Goal: Task Accomplishment & Management: Manage account settings

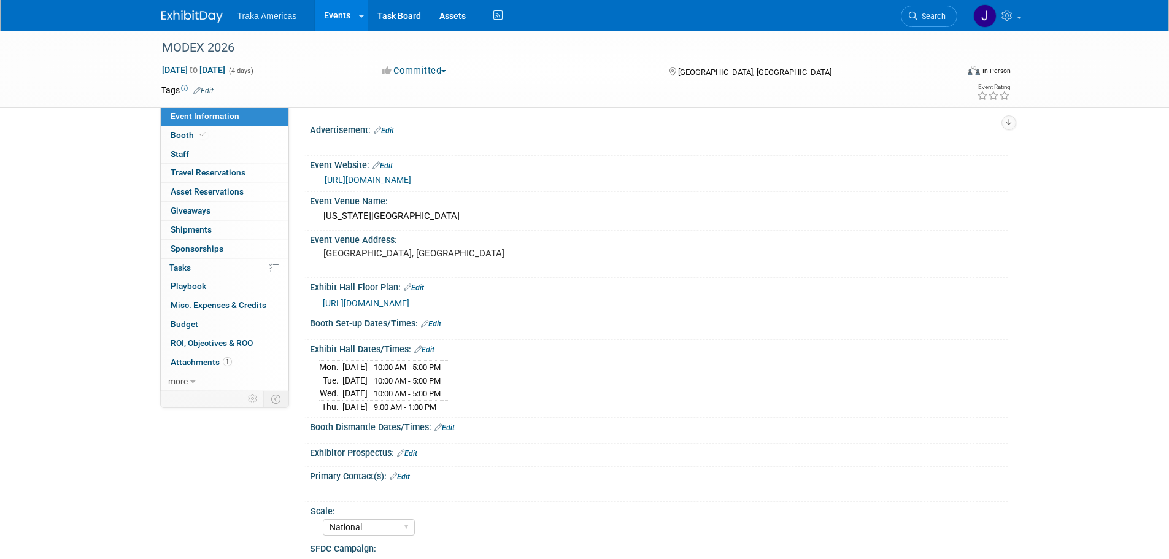
select select "National"
click at [180, 17] on img at bounding box center [191, 16] width 61 height 12
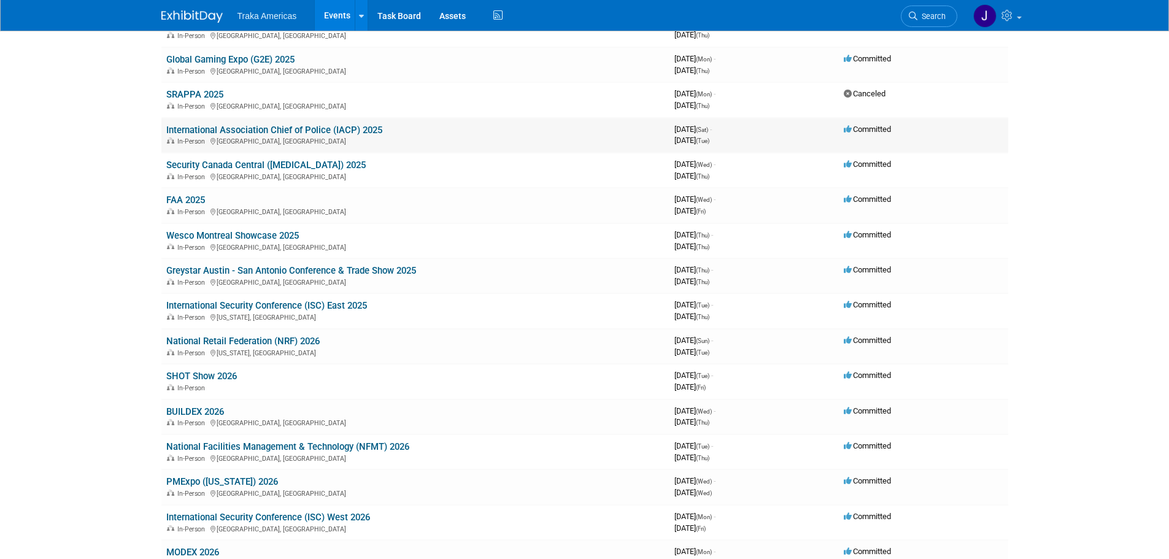
scroll to position [368, 0]
click at [266, 234] on link "Wesco Montreal Showcase 2025" at bounding box center [232, 235] width 133 height 11
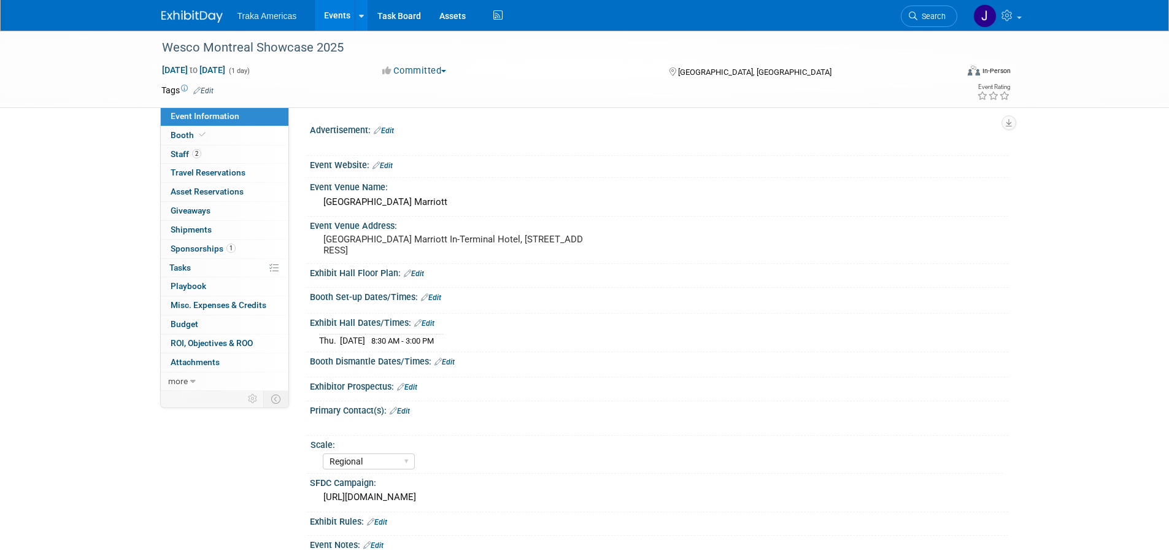
select select "Regional"
click at [242, 138] on link "Booth" at bounding box center [225, 135] width 128 height 18
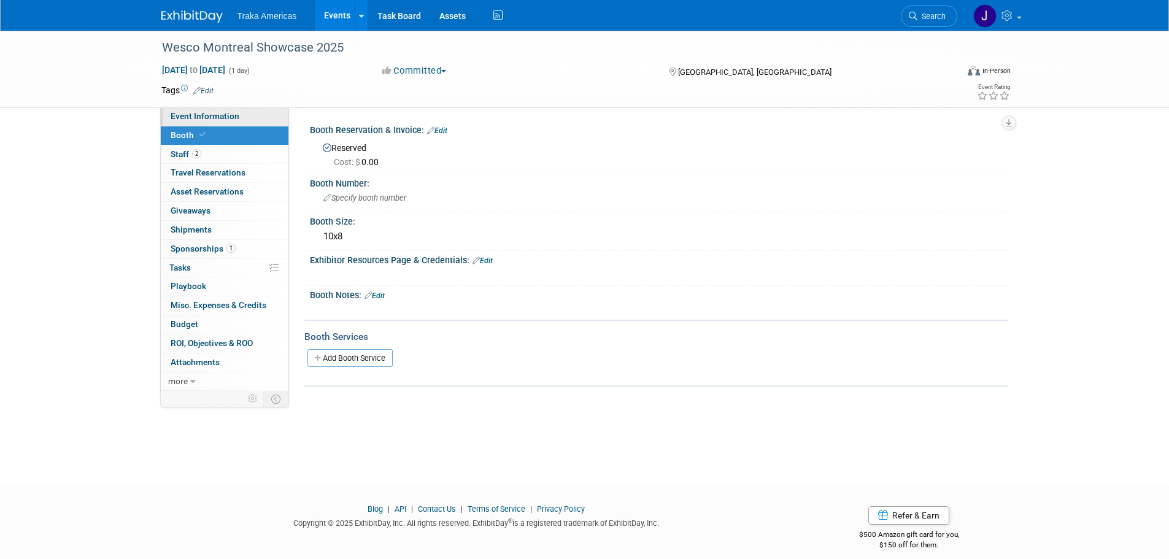
click at [257, 117] on link "Event Information" at bounding box center [225, 116] width 128 height 18
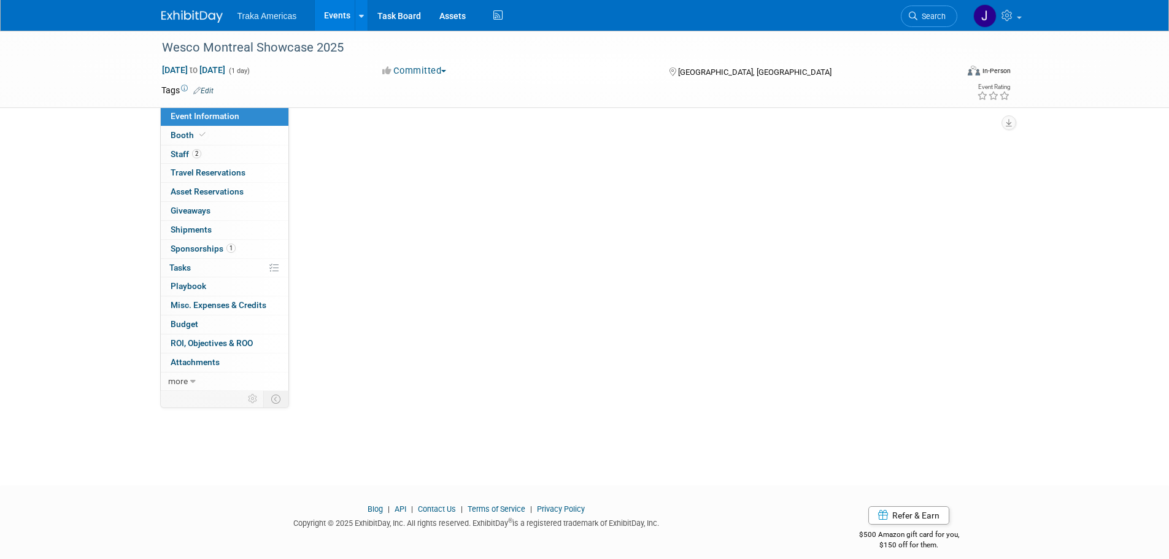
select select "Regional"
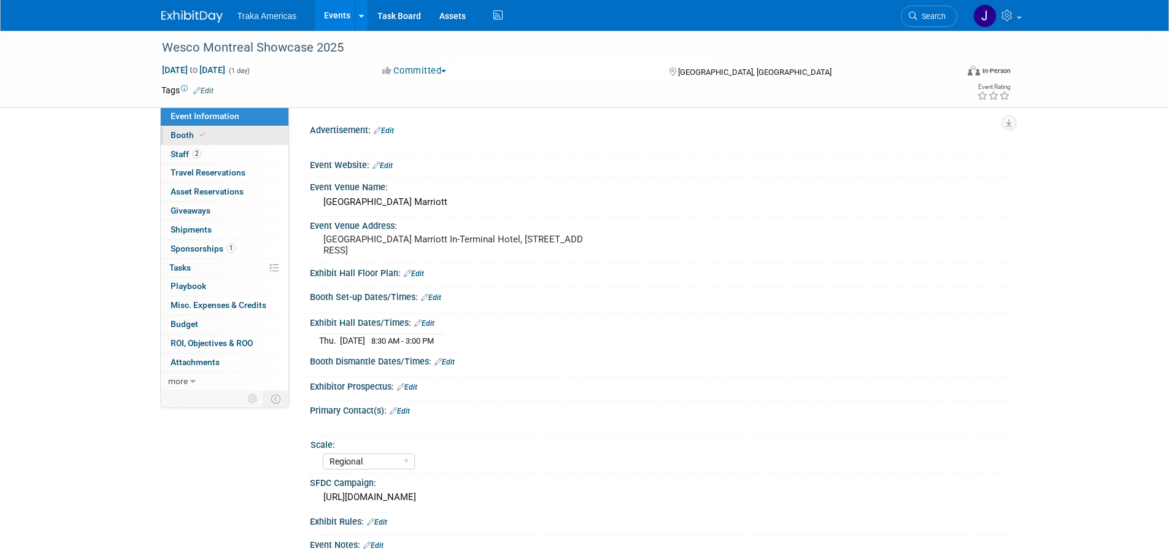
click at [184, 135] on span "Booth" at bounding box center [189, 135] width 37 height 10
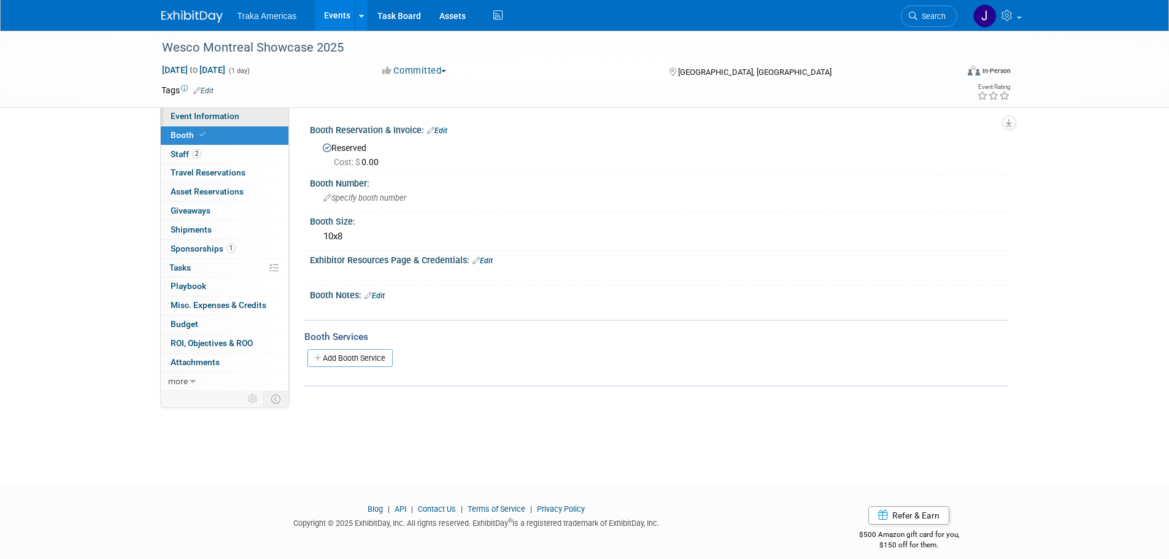
click at [221, 110] on link "Event Information" at bounding box center [225, 116] width 128 height 18
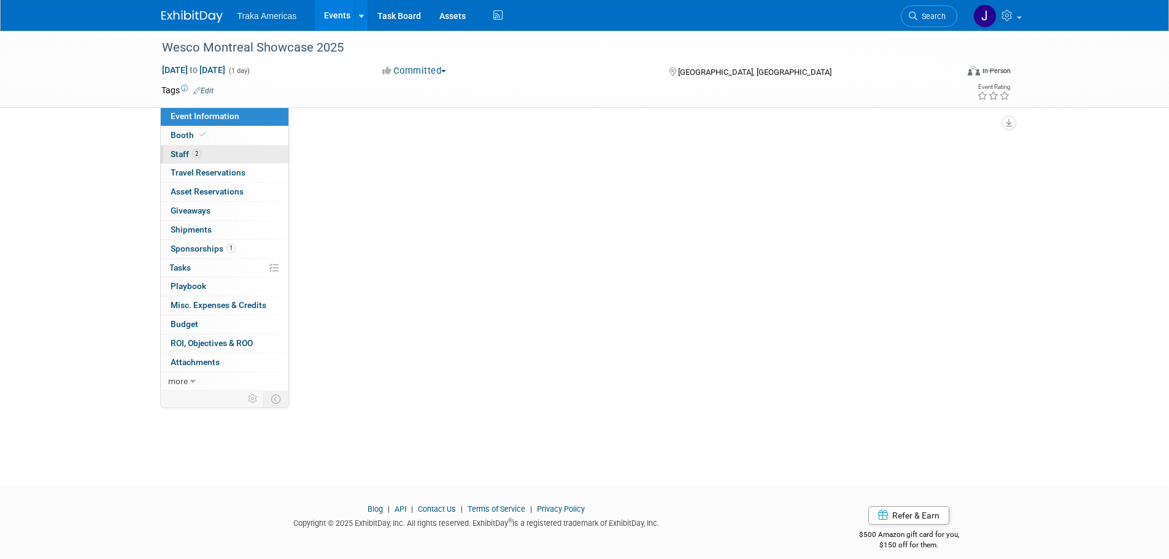
select select "Regional"
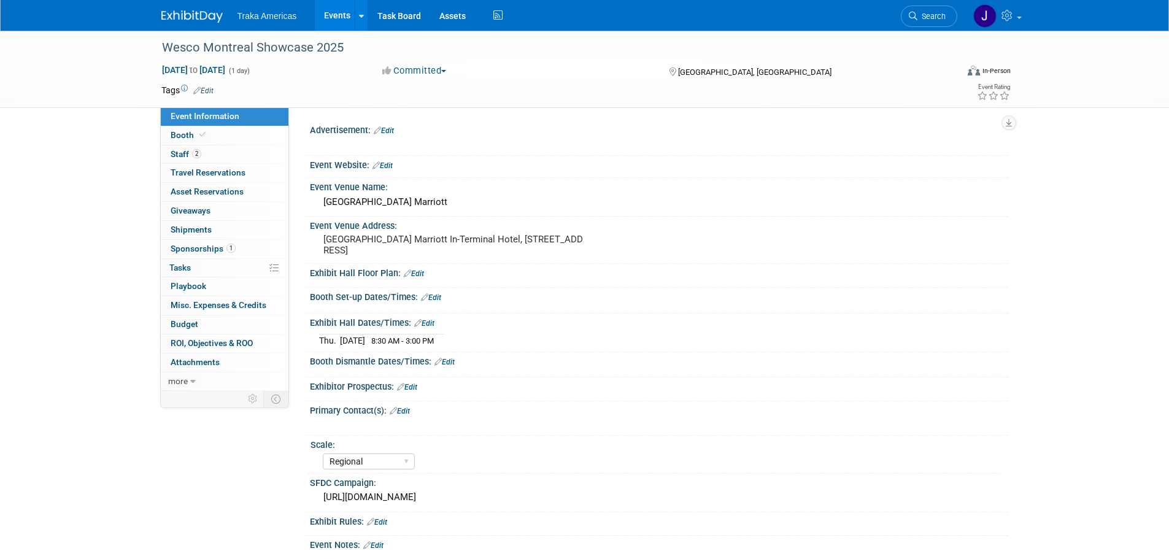
click at [428, 325] on link "Edit" at bounding box center [424, 323] width 20 height 9
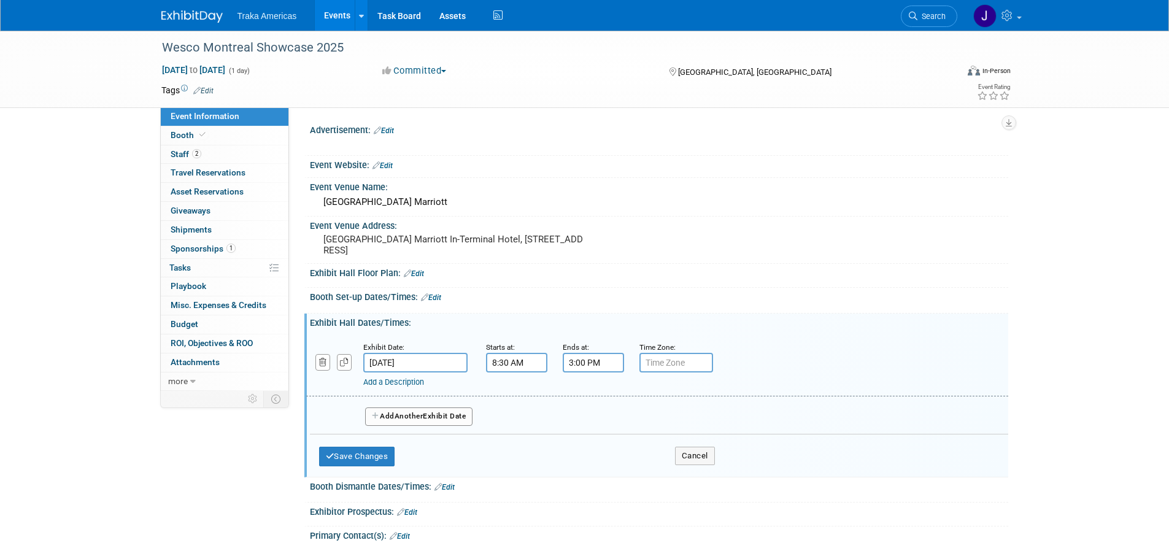
click at [506, 365] on input "8:30 AM" at bounding box center [516, 363] width 61 height 20
type input "8:00 AM"
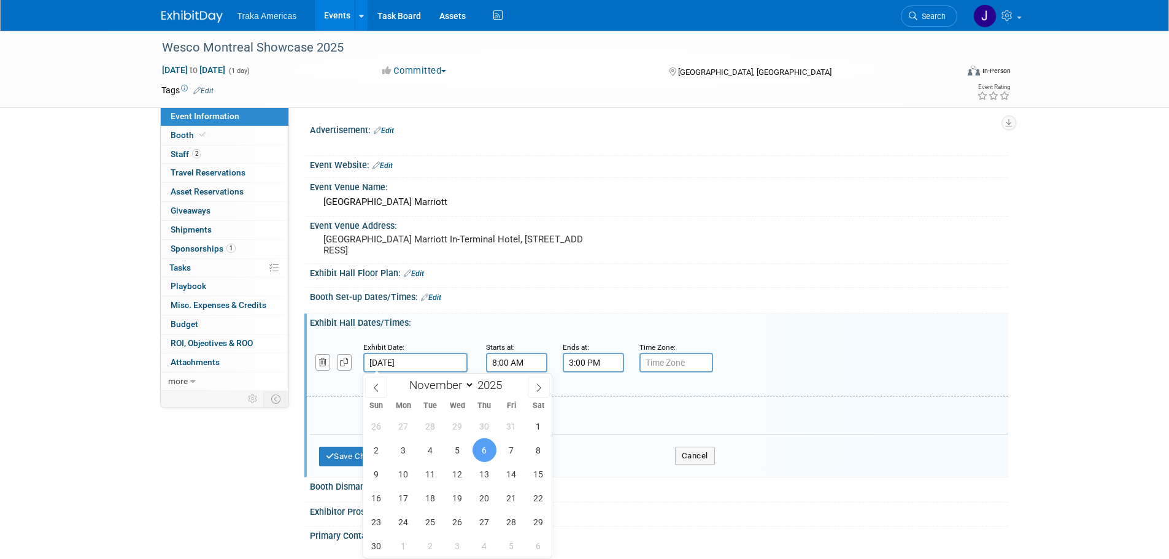
click at [413, 358] on input "Nov 6, 2025" at bounding box center [415, 363] width 104 height 20
click at [484, 447] on span "6" at bounding box center [485, 450] width 24 height 24
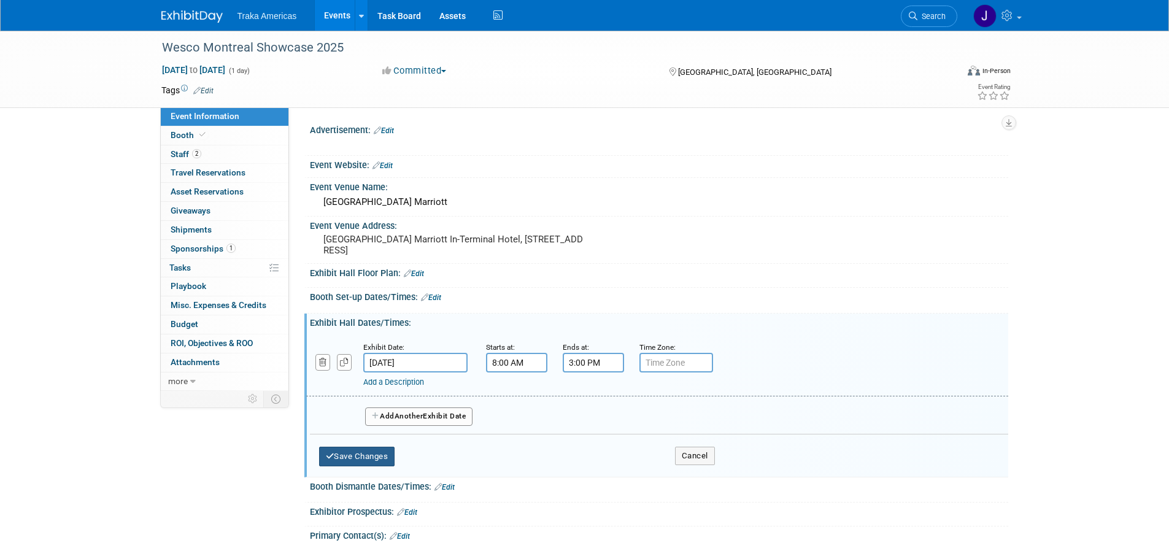
click at [345, 458] on button "Save Changes" at bounding box center [357, 457] width 76 height 20
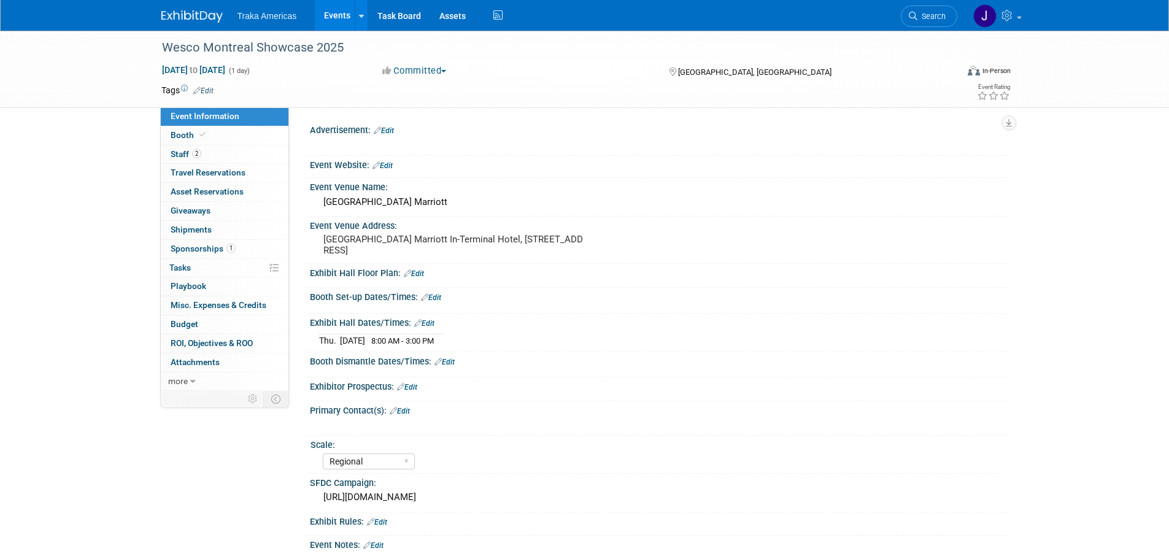
click at [431, 296] on link "Edit" at bounding box center [431, 297] width 20 height 9
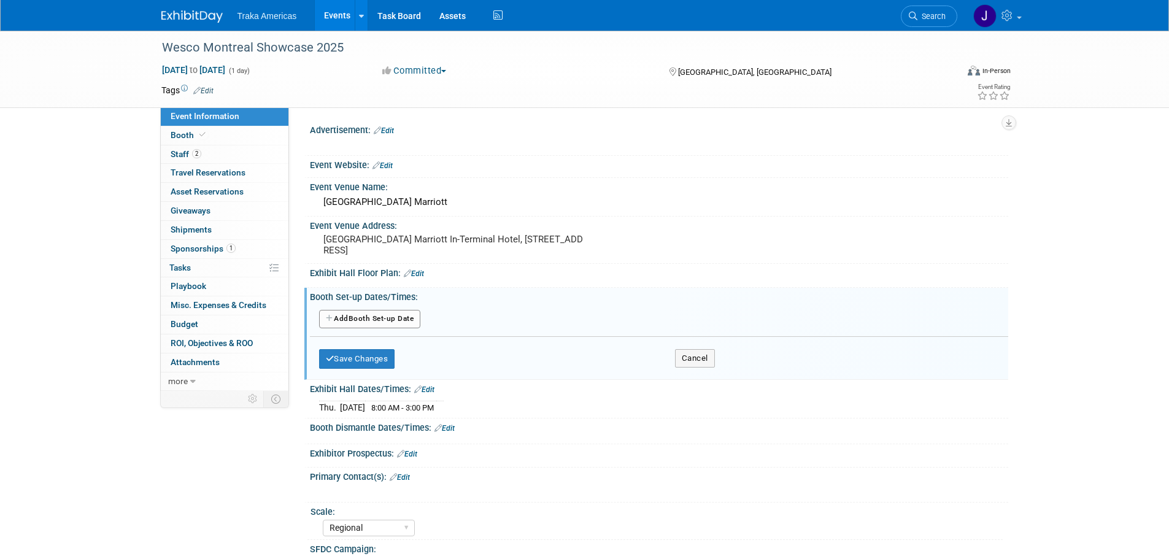
click at [384, 315] on button "Add Another Booth Set-up Date" at bounding box center [370, 319] width 102 height 18
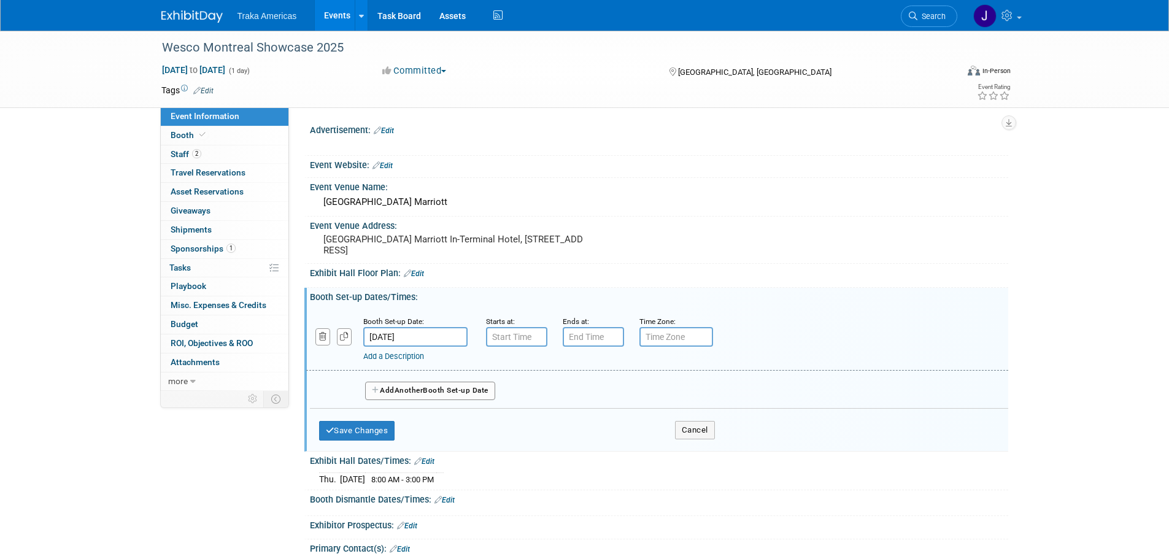
click at [415, 337] on input "Nov 6, 2025" at bounding box center [415, 337] width 104 height 20
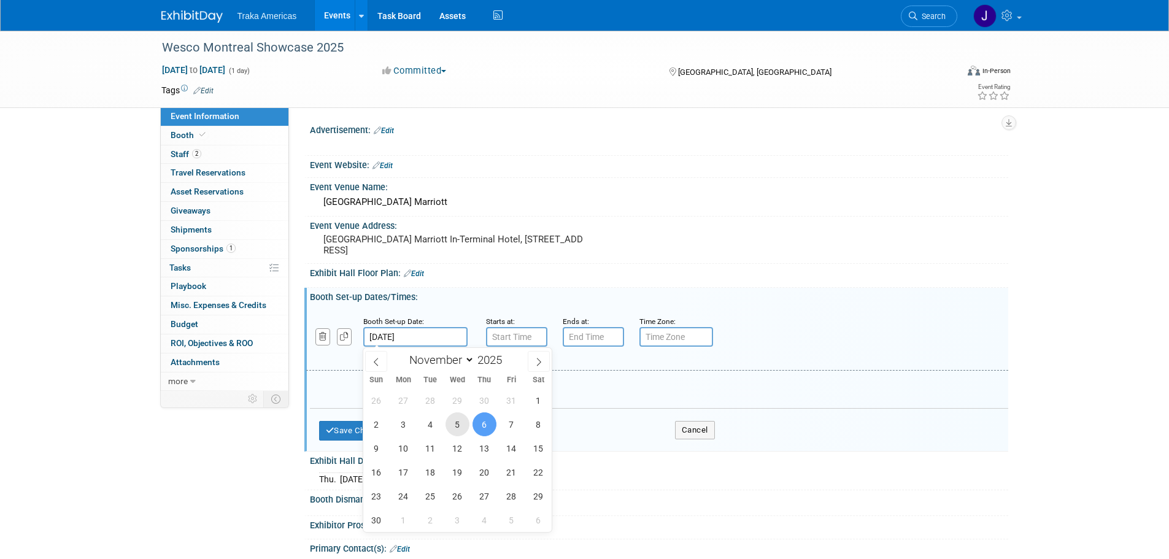
click at [458, 417] on span "5" at bounding box center [458, 425] width 24 height 24
type input "Nov 5, 2025"
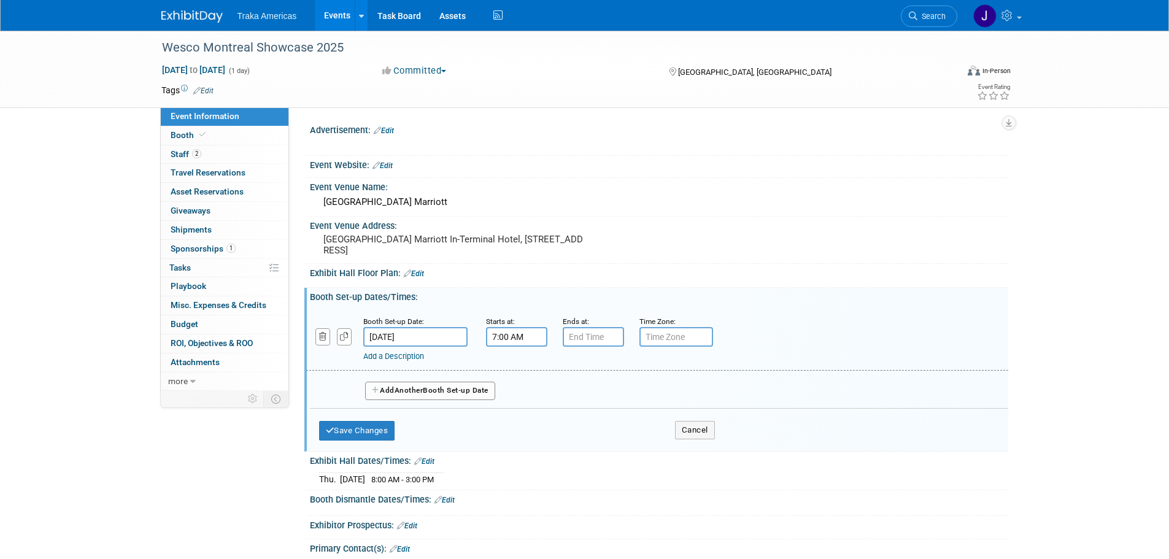
click at [511, 339] on input "7:00 AM" at bounding box center [516, 337] width 61 height 20
click at [616, 396] on button "AM" at bounding box center [622, 393] width 22 height 21
click at [517, 423] on span at bounding box center [514, 420] width 21 height 21
click at [520, 422] on span at bounding box center [514, 420] width 21 height 21
click at [524, 420] on span at bounding box center [514, 420] width 21 height 21
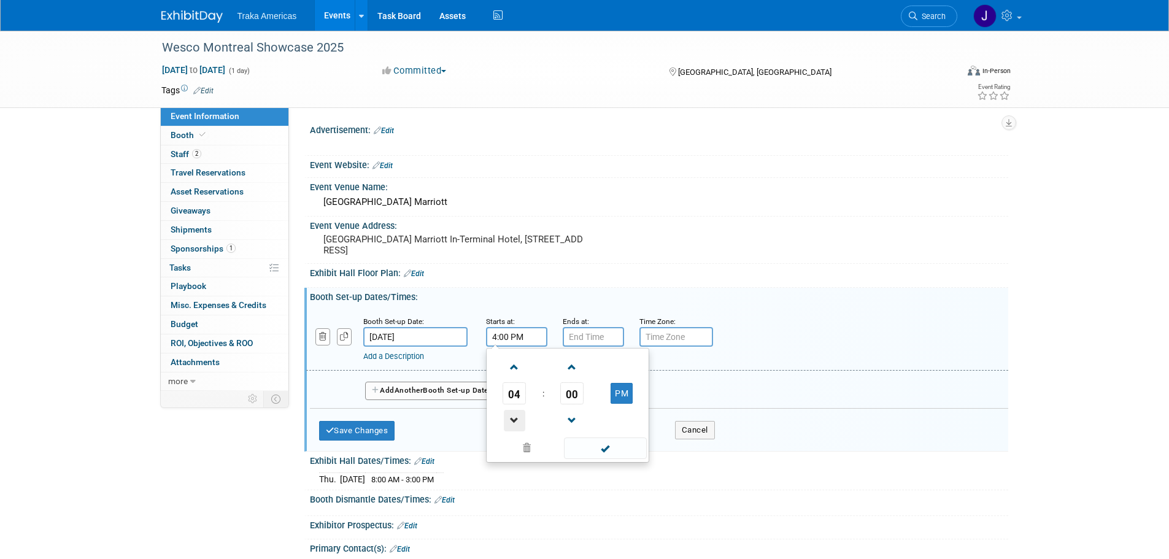
click at [522, 420] on span at bounding box center [514, 420] width 21 height 21
type input "3:00 PM"
drag, startPoint x: 593, startPoint y: 447, endPoint x: 580, endPoint y: 395, distance: 53.7
click at [592, 444] on span at bounding box center [605, 448] width 83 height 21
click at [593, 333] on input "7:00 PM" at bounding box center [593, 337] width 61 height 20
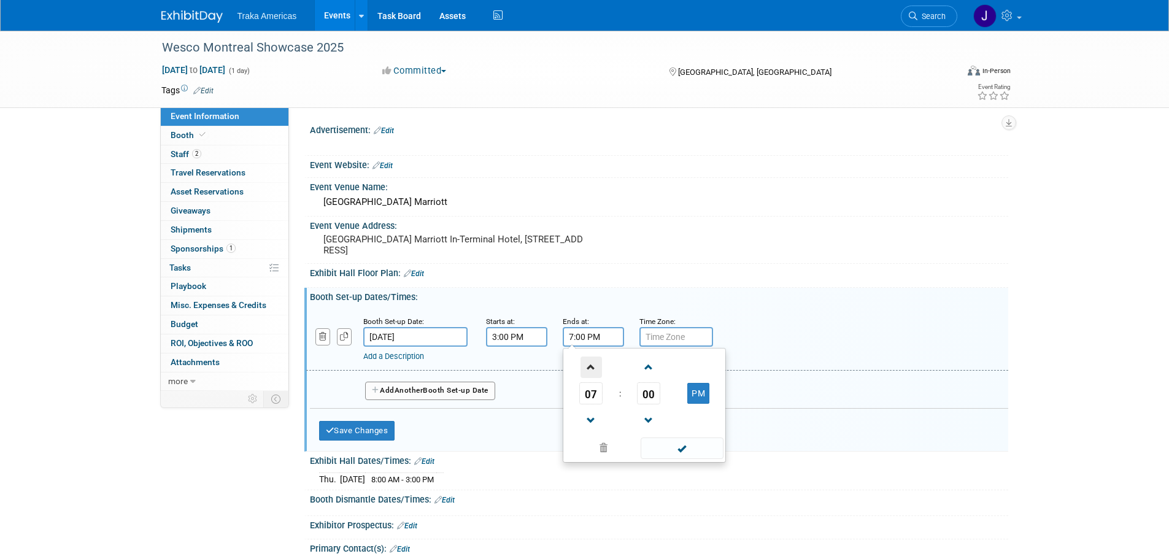
click at [593, 372] on span at bounding box center [591, 367] width 21 height 21
type input "9:00 PM"
click at [679, 451] on span at bounding box center [682, 448] width 83 height 21
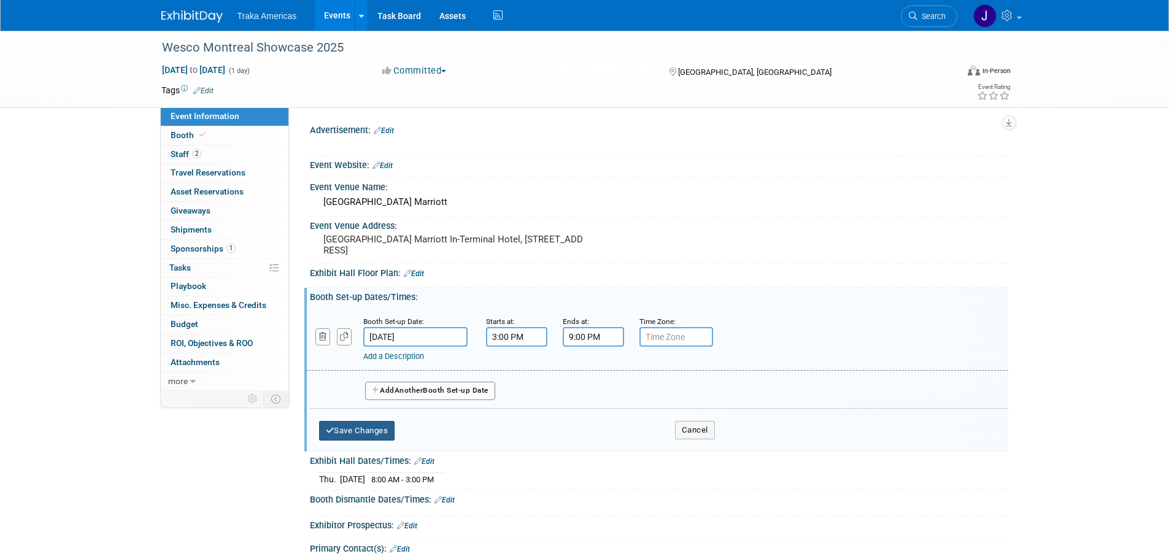
click at [368, 427] on button "Save Changes" at bounding box center [357, 431] width 76 height 20
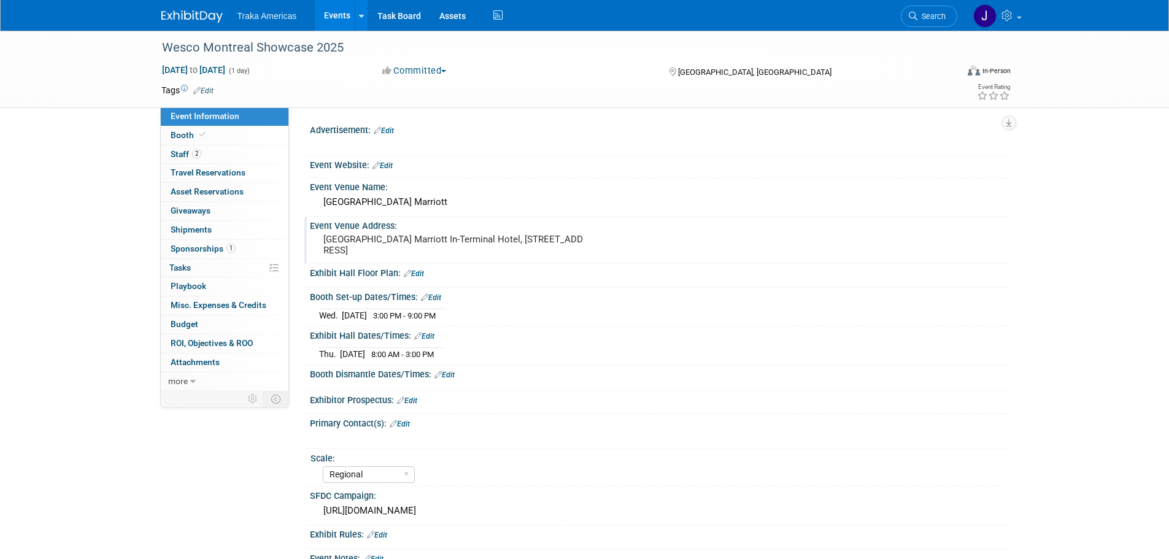
click at [508, 240] on pre "Montreal Airport Marriott In-Terminal Hotel, 800 Place Leigh-Capreol, Dorval, Q…" at bounding box center [456, 245] width 264 height 22
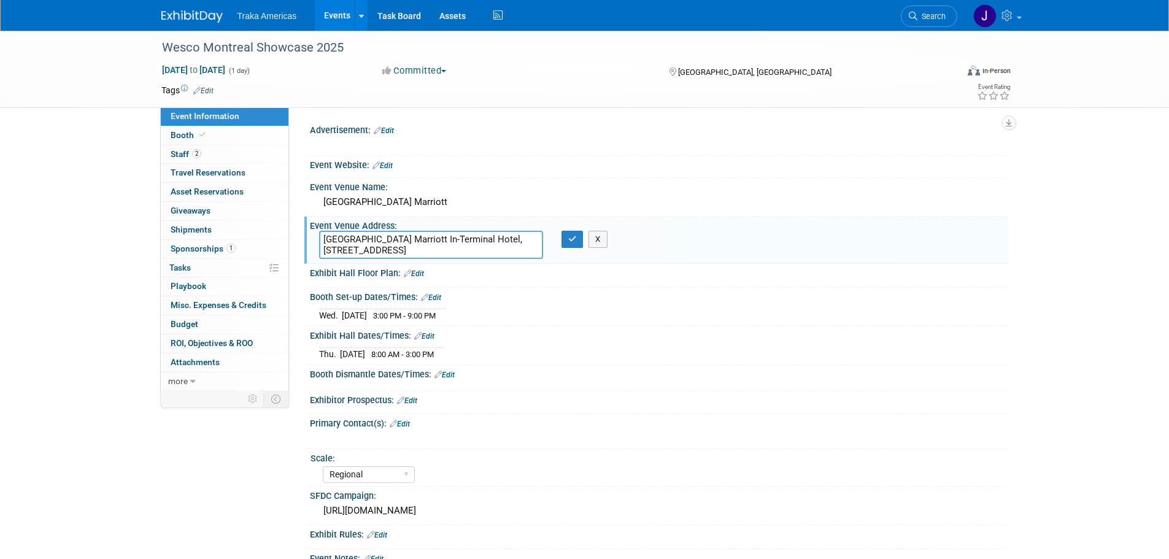
click at [502, 239] on textarea "Montreal Airport Marriott In-Terminal Hotel, 800 Place Leigh-Capreol, Dorval, Q…" at bounding box center [431, 245] width 224 height 28
click at [497, 236] on textarea "Montreal Airport Marriott In-Terminal Hotel, 800 Place Leigh-Capreol, Dorval, Q…" at bounding box center [431, 245] width 224 height 28
drag, startPoint x: 507, startPoint y: 252, endPoint x: 458, endPoint y: 254, distance: 49.2
click at [458, 254] on textarea "Montreal Airport Marriott In-Terminal Hotel 800 Place Leigh-Capreol, Dorval, QC…" at bounding box center [431, 245] width 224 height 28
type textarea "Montreal Airport Marriott In-Terminal Hotel 800 Place Leigh-Capreol, Dorval, Qu…"
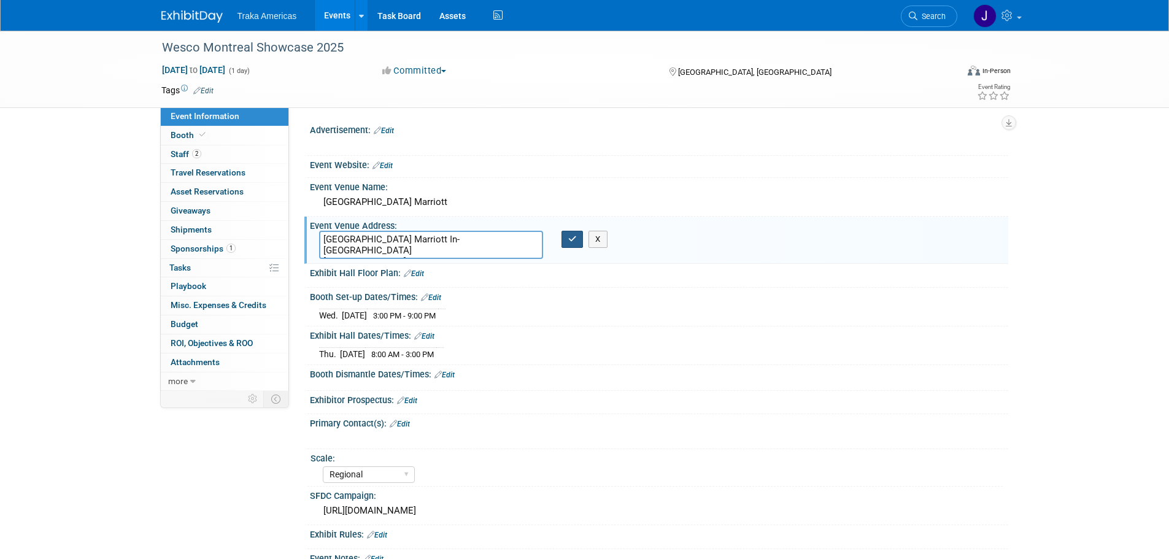
click at [574, 239] on icon "button" at bounding box center [572, 239] width 9 height 8
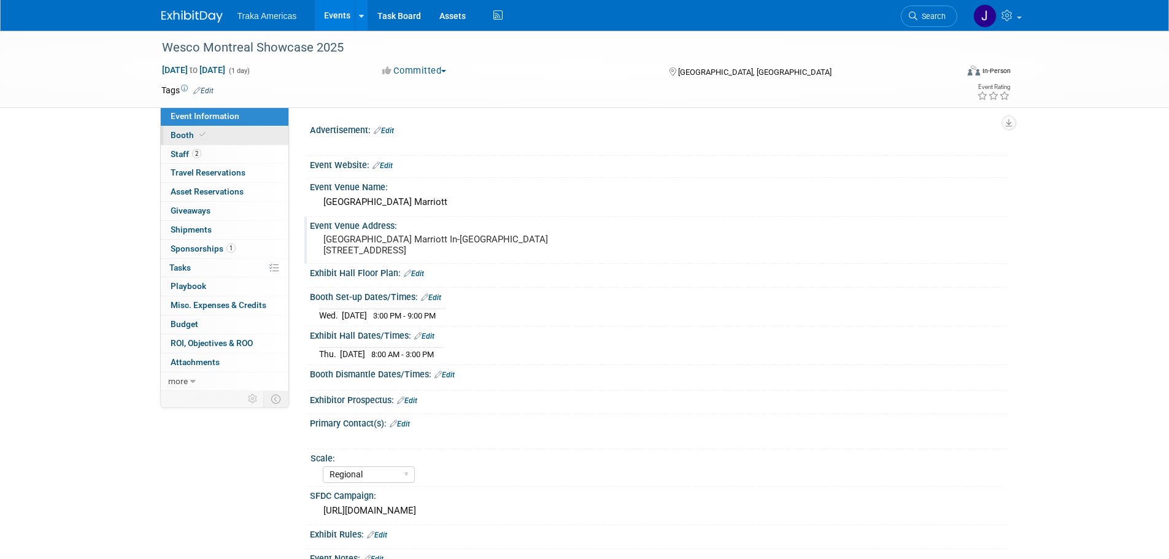
click at [222, 137] on link "Booth" at bounding box center [225, 135] width 128 height 18
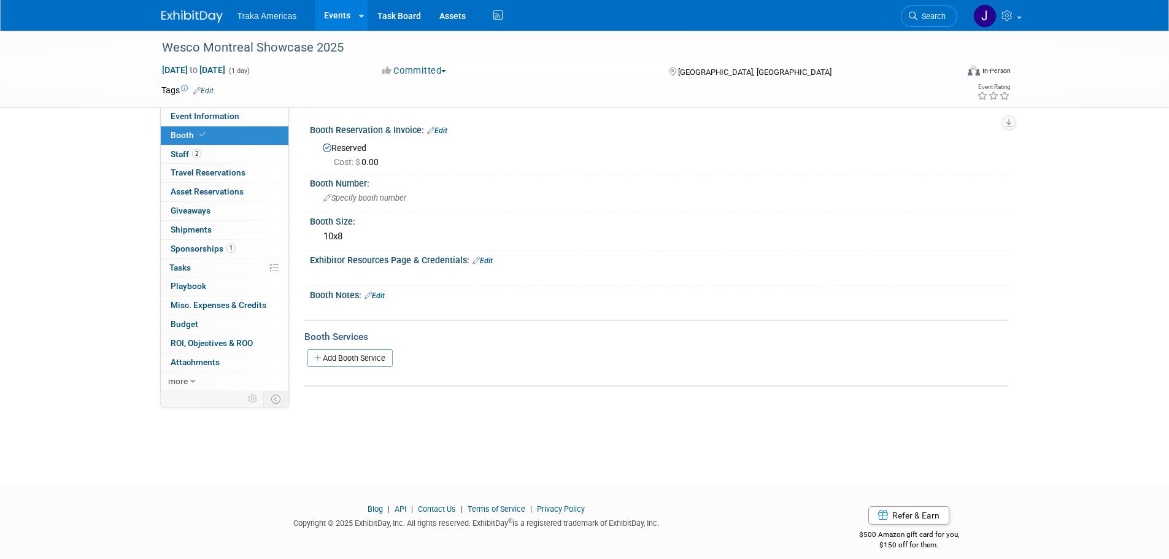
click at [379, 295] on link "Edit" at bounding box center [375, 296] width 20 height 9
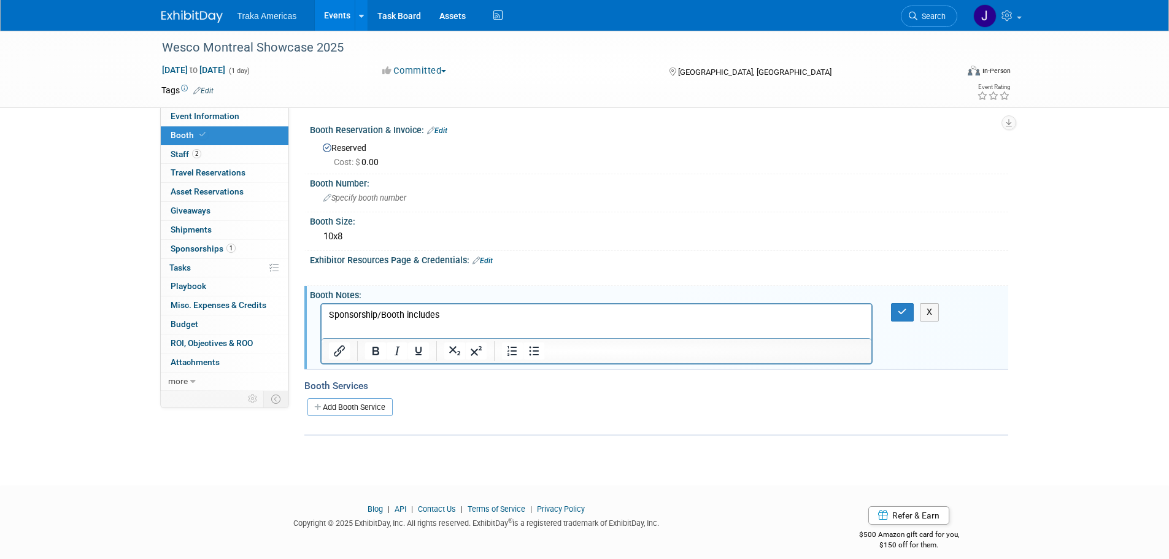
click at [456, 316] on p "Sponsorship/Booth includes" at bounding box center [596, 315] width 537 height 12
drag, startPoint x: 408, startPoint y: 316, endPoint x: 408, endPoint y: 308, distance: 8.0
click at [410, 311] on p "Sponsorship/Booth includes" at bounding box center [596, 315] width 537 height 12
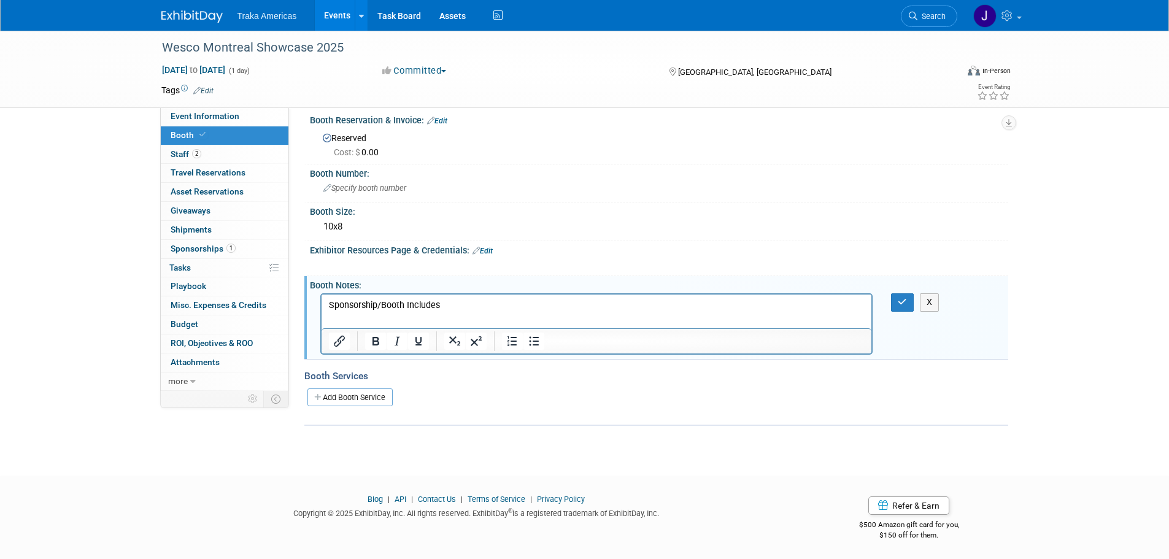
scroll to position [12, 0]
click at [457, 300] on p "Sponsorship/Booth Includes" at bounding box center [596, 303] width 537 height 12
click at [457, 327] on p "Basic electric for displays" at bounding box center [596, 328] width 537 height 12
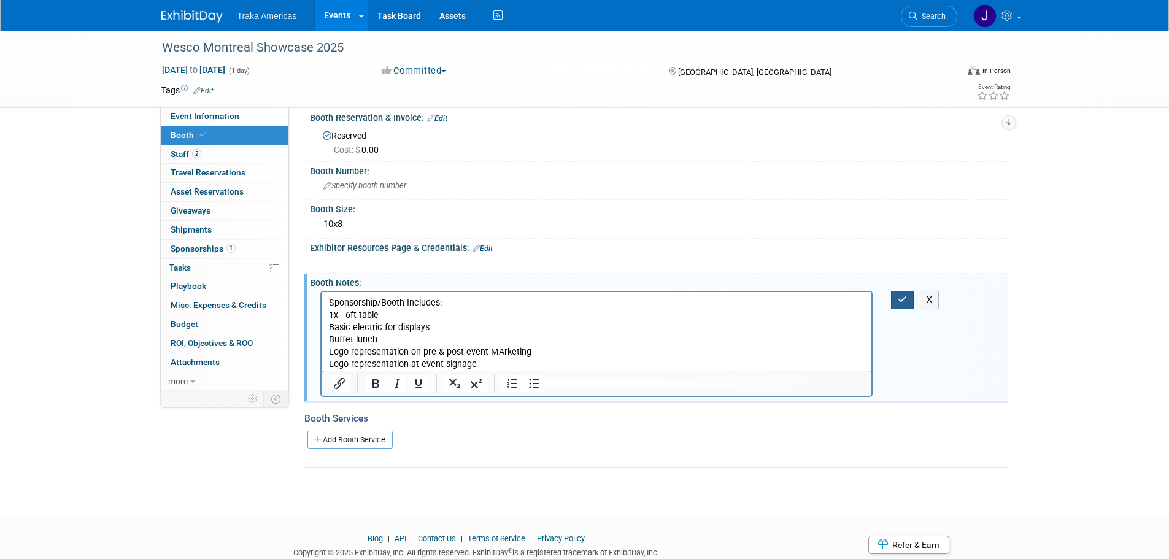
click at [904, 303] on icon "button" at bounding box center [902, 299] width 9 height 9
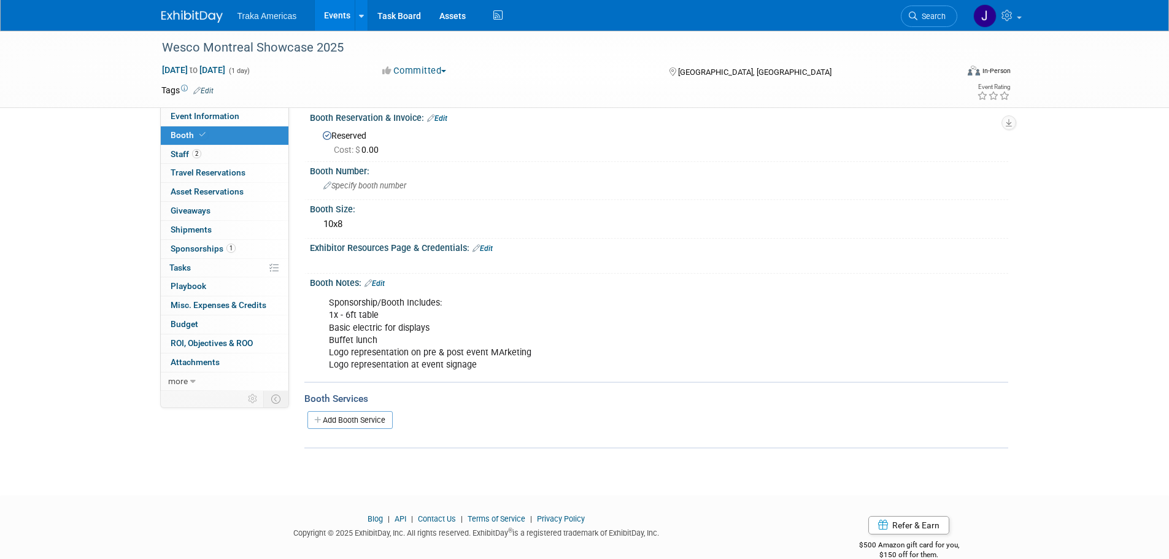
click at [382, 284] on link "Edit" at bounding box center [375, 283] width 20 height 9
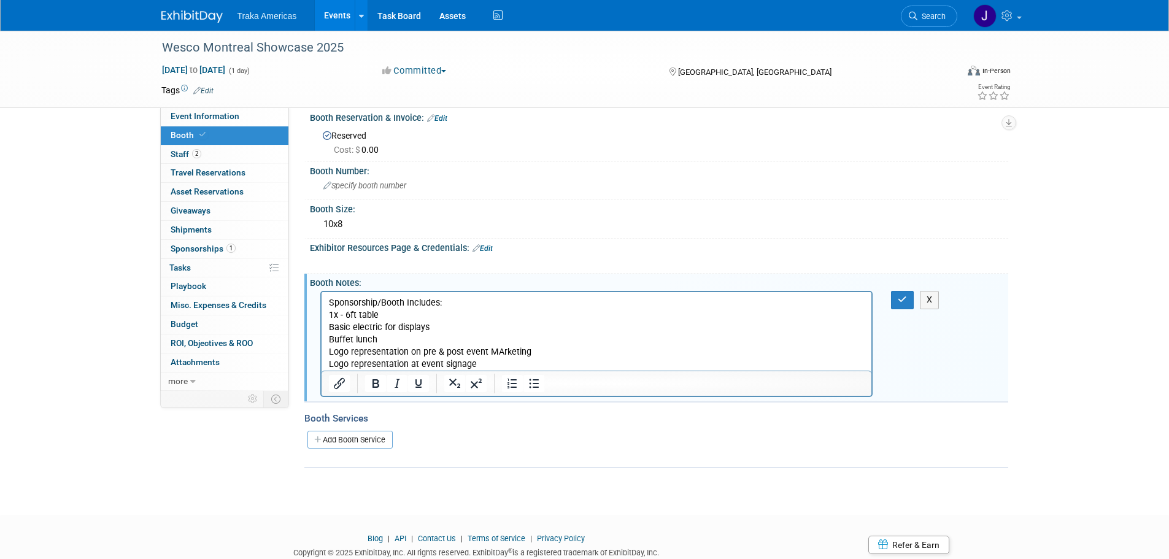
scroll to position [0, 0]
click at [376, 314] on p "Sponsorship/Booth Includes: 1x - 6ft table Basic electric for displays Buffet l…" at bounding box center [596, 334] width 537 height 74
click at [896, 296] on button "button" at bounding box center [902, 300] width 23 height 18
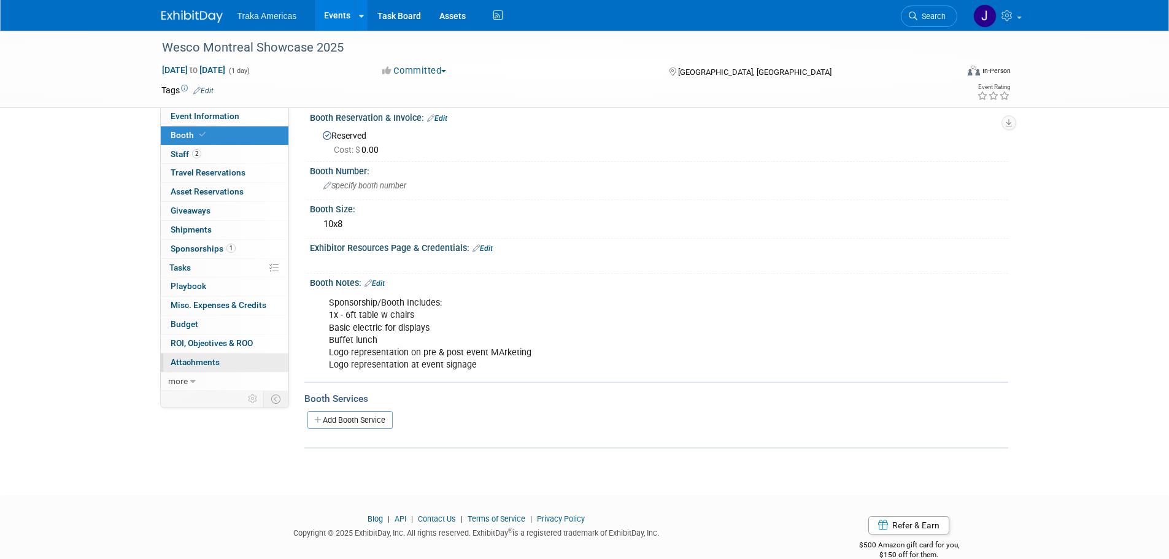
click at [222, 364] on link "0 Attachments 0" at bounding box center [225, 363] width 128 height 18
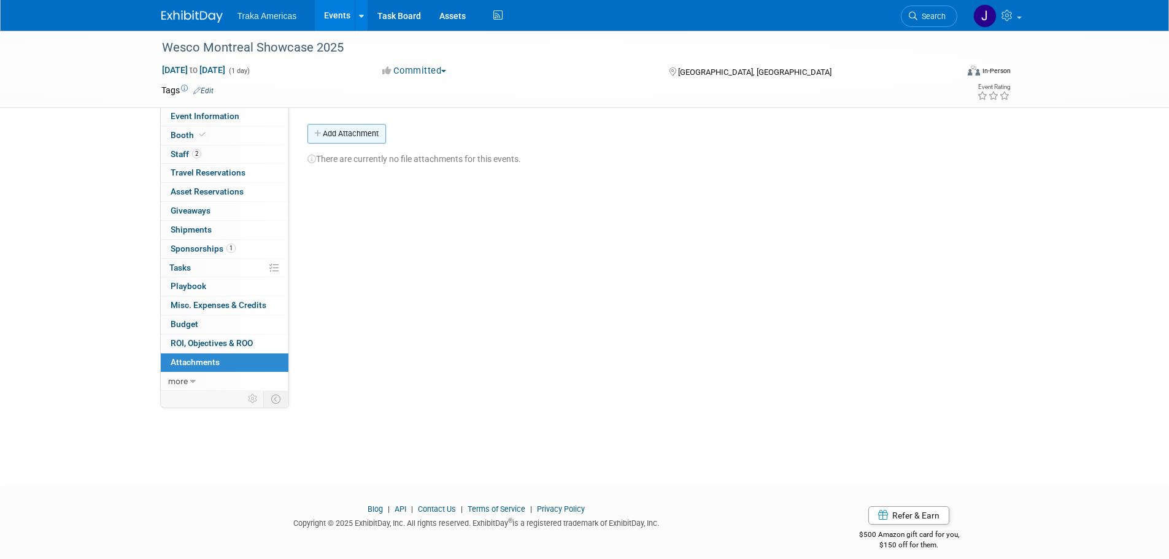
click at [331, 139] on button "Add Attachment" at bounding box center [347, 134] width 79 height 20
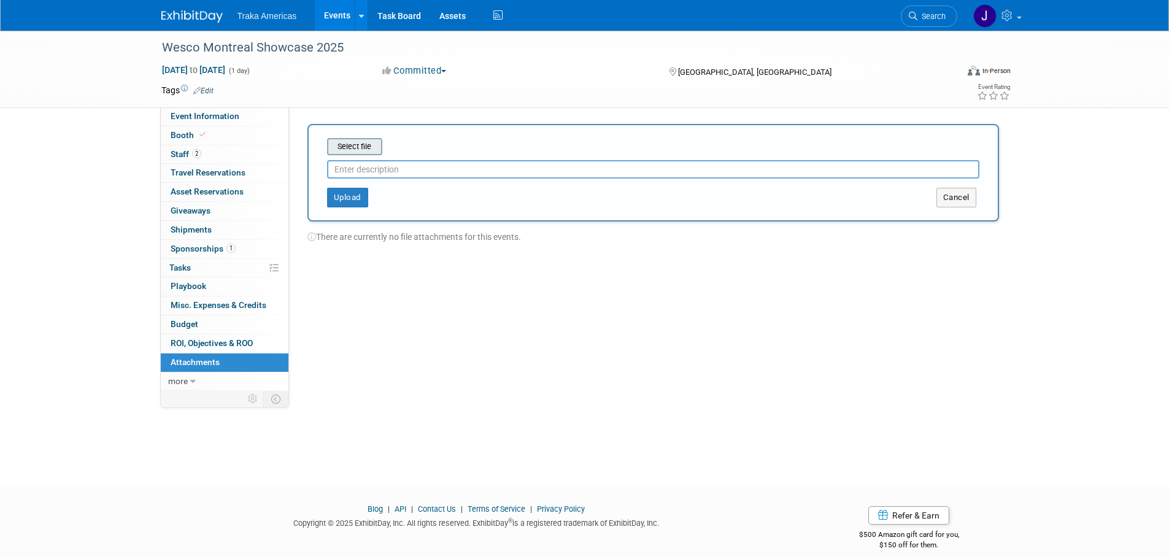
click at [344, 149] on input "file" at bounding box center [308, 146] width 146 height 15
type input "Exhibitor Kit"
click at [337, 187] on button "Upload" at bounding box center [347, 193] width 41 height 20
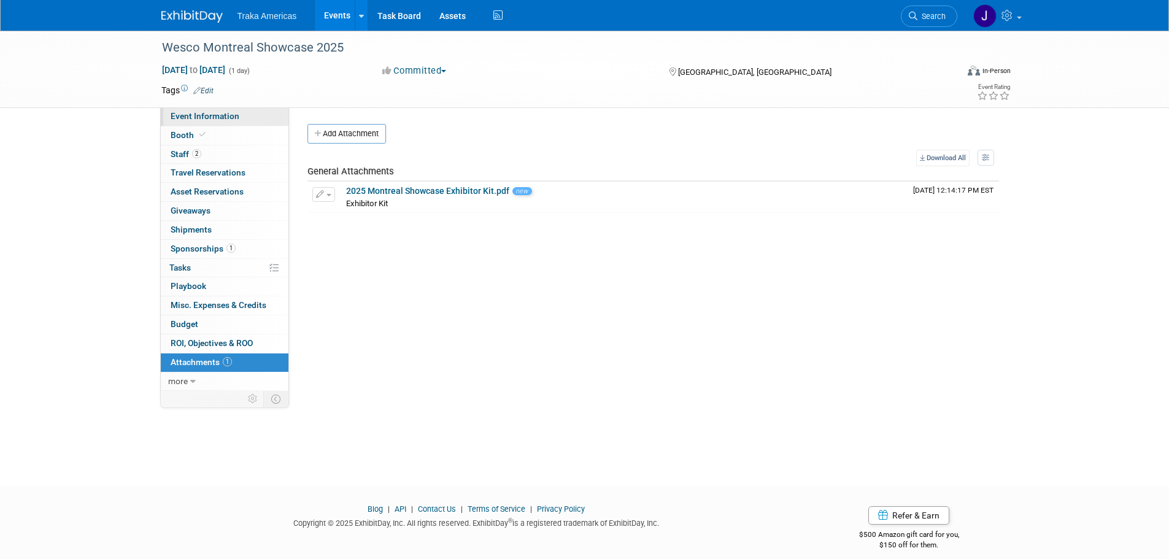
click at [234, 118] on span "Event Information" at bounding box center [205, 116] width 69 height 10
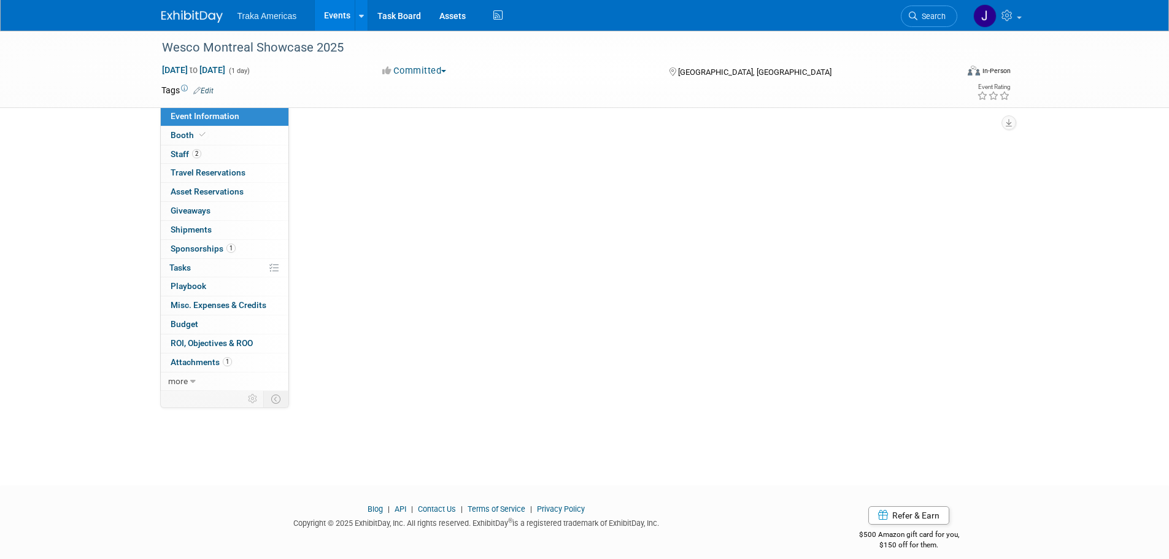
select select "Regional"
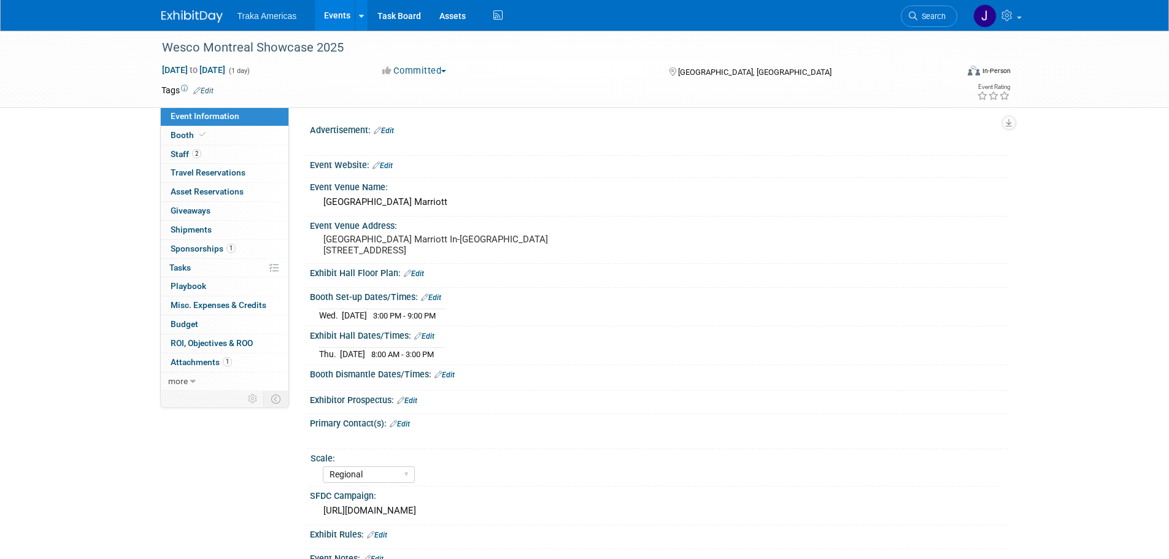
click at [171, 17] on img at bounding box center [191, 16] width 61 height 12
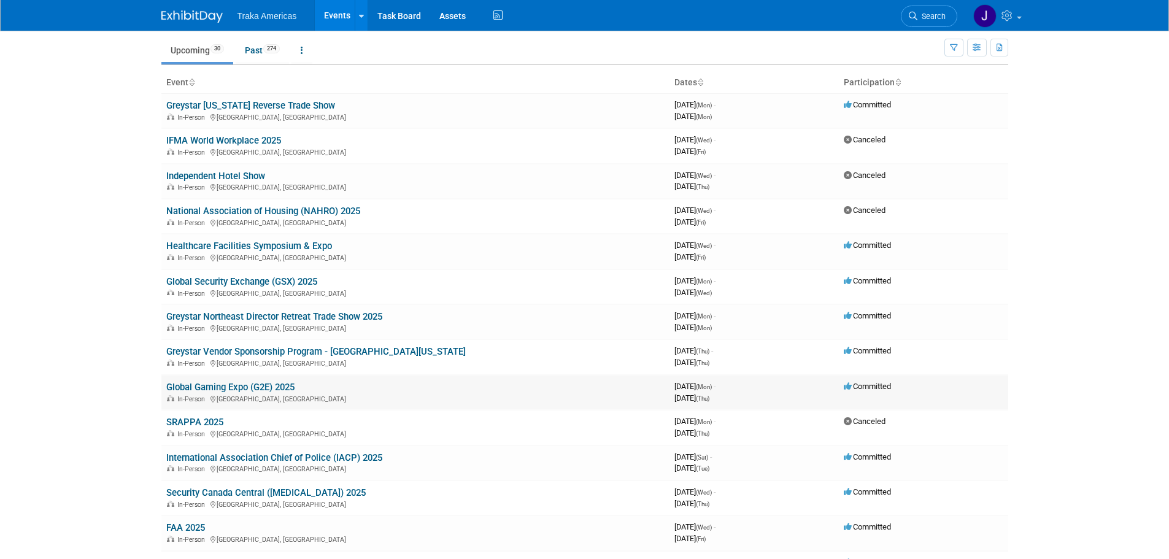
scroll to position [123, 0]
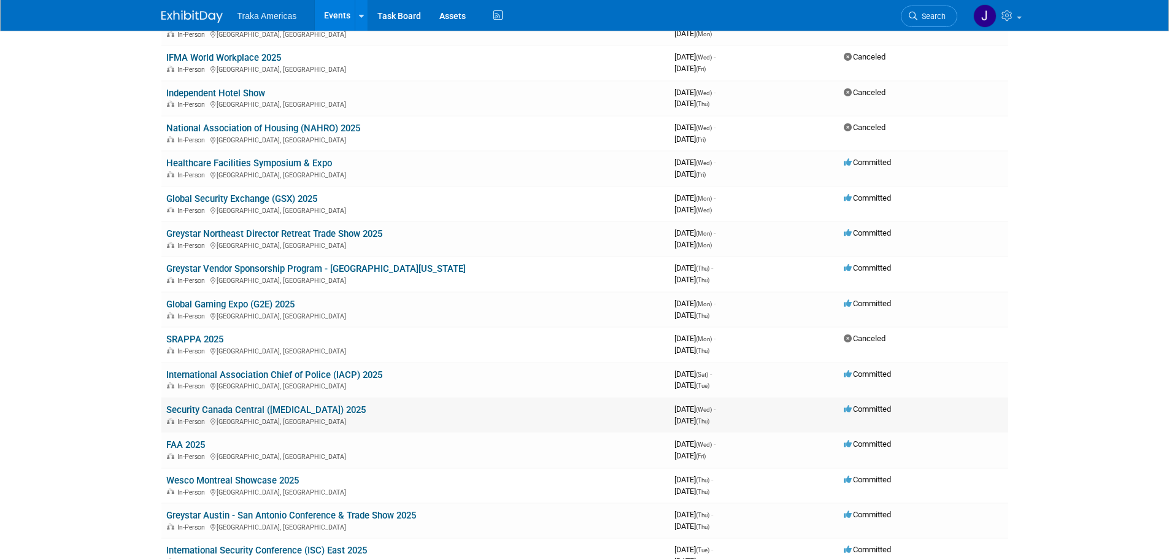
click at [264, 405] on link "Security Canada Central ([MEDICAL_DATA]) 2025" at bounding box center [266, 410] width 200 height 11
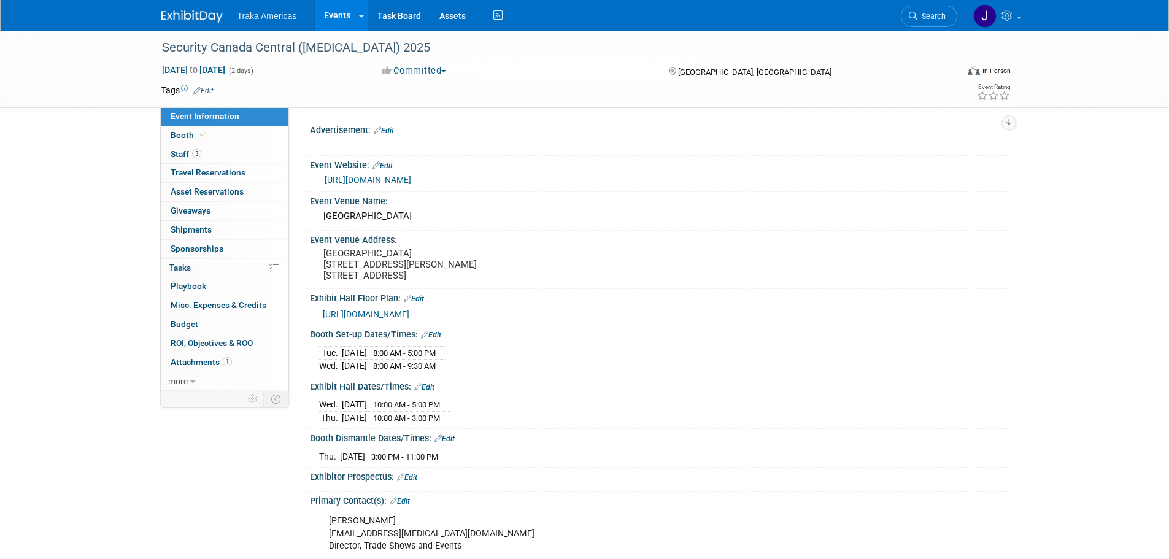
select select "National"
click at [190, 136] on span "Booth" at bounding box center [189, 135] width 37 height 10
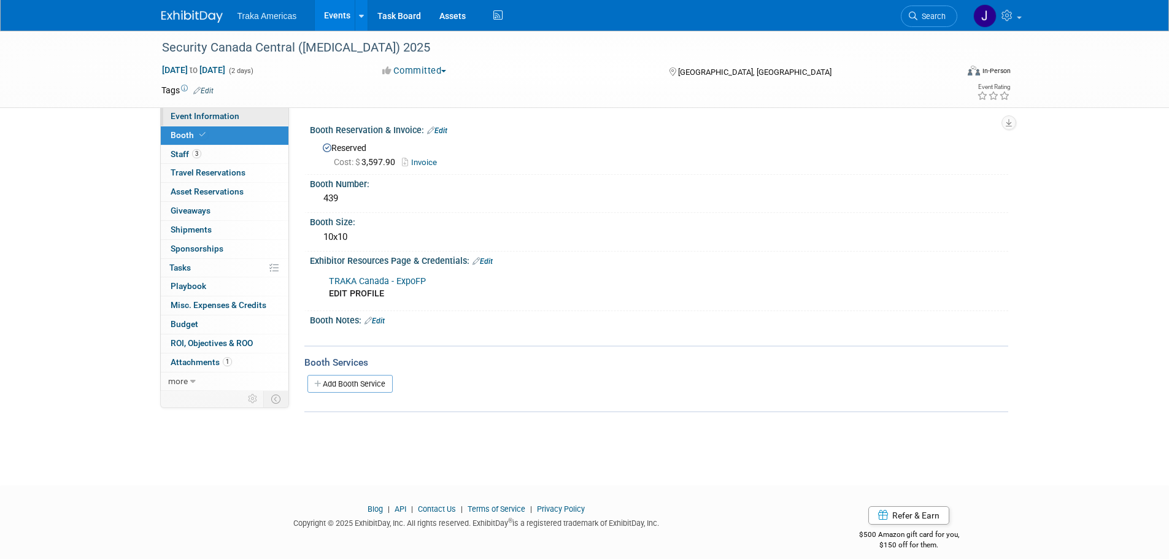
click at [204, 112] on span "Event Information" at bounding box center [205, 116] width 69 height 10
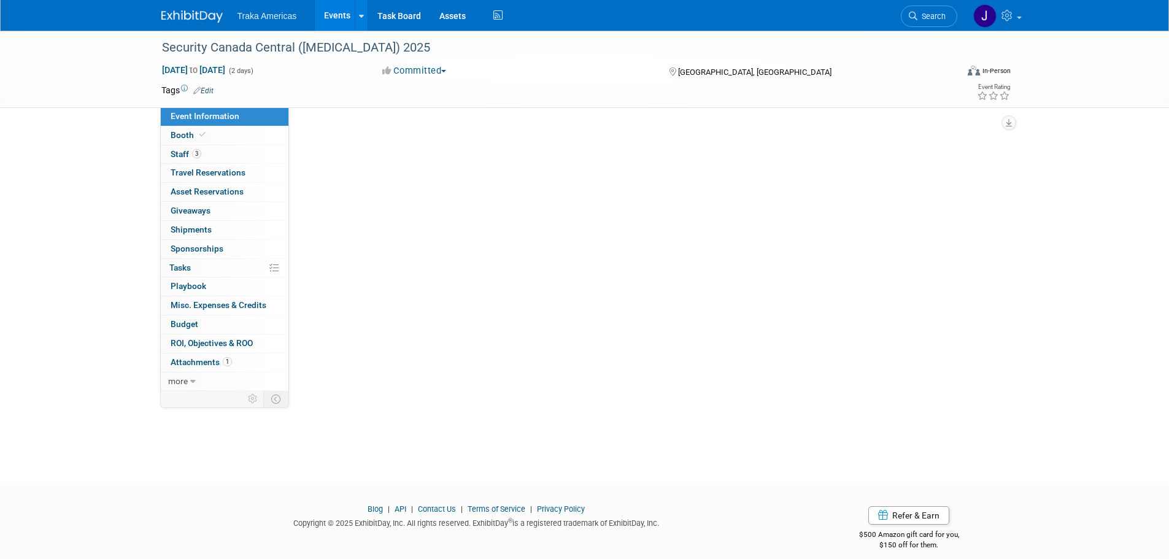
select select "National"
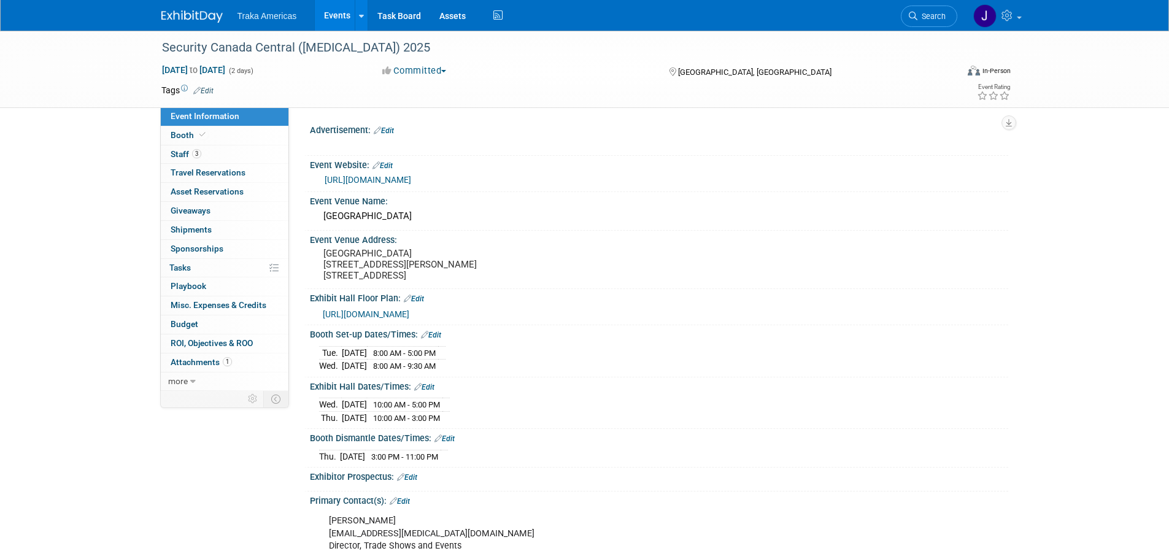
click at [396, 177] on link "https://securitycanada.com/exhibit/central/" at bounding box center [368, 180] width 87 height 10
click at [204, 139] on span at bounding box center [202, 134] width 11 height 9
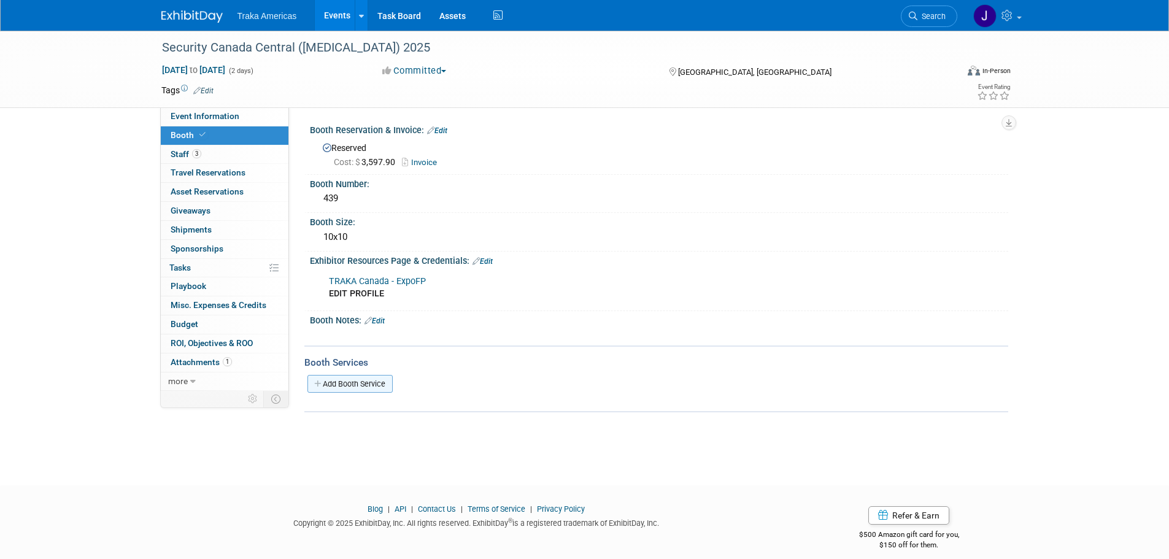
click at [373, 381] on link "Add Booth Service" at bounding box center [350, 384] width 85 height 18
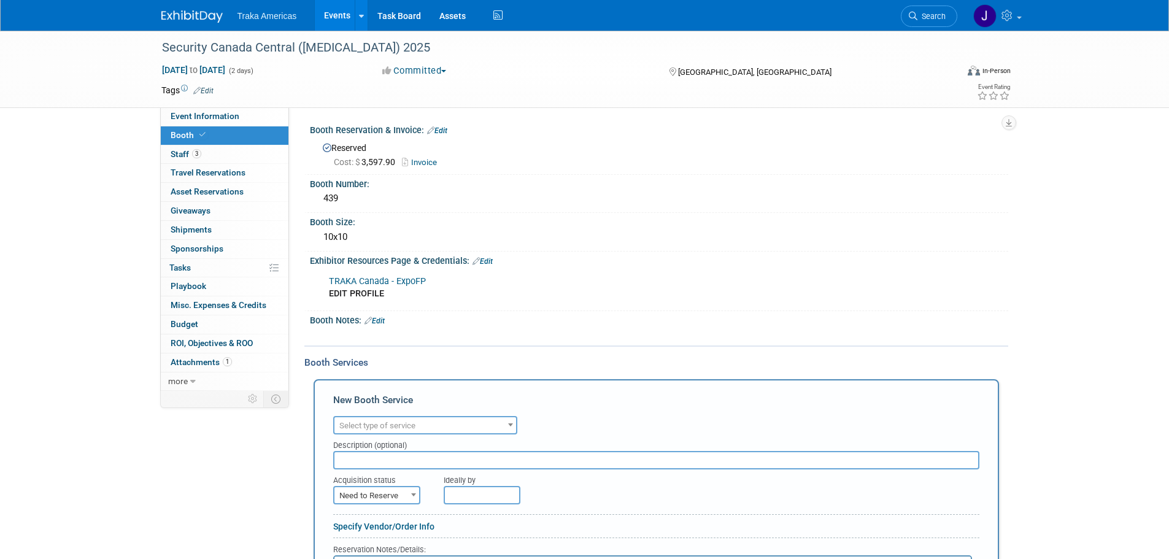
click at [442, 424] on span "Select type of service" at bounding box center [426, 425] width 182 height 17
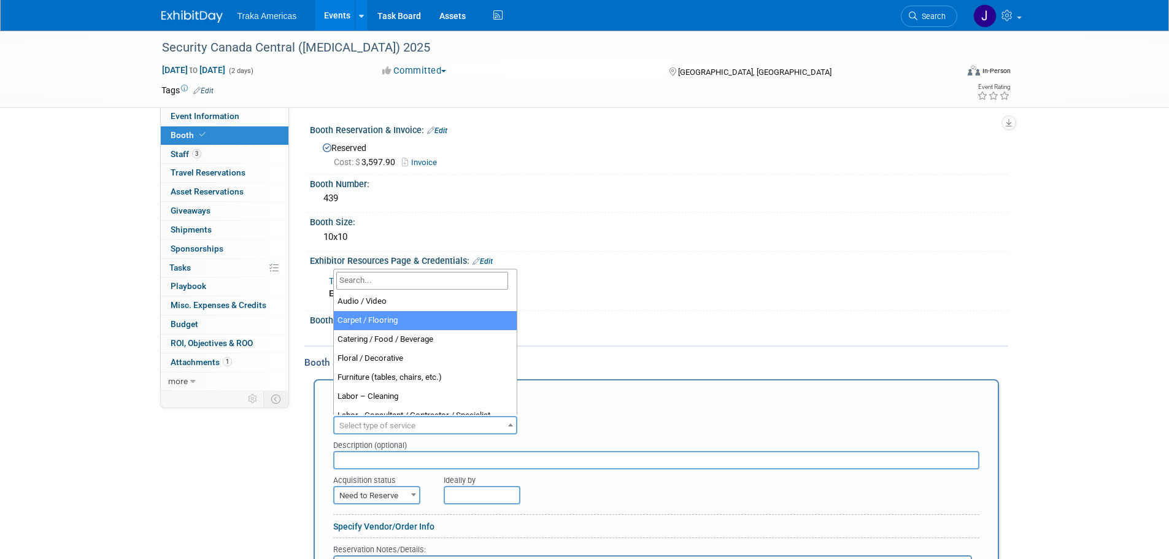
select select "4"
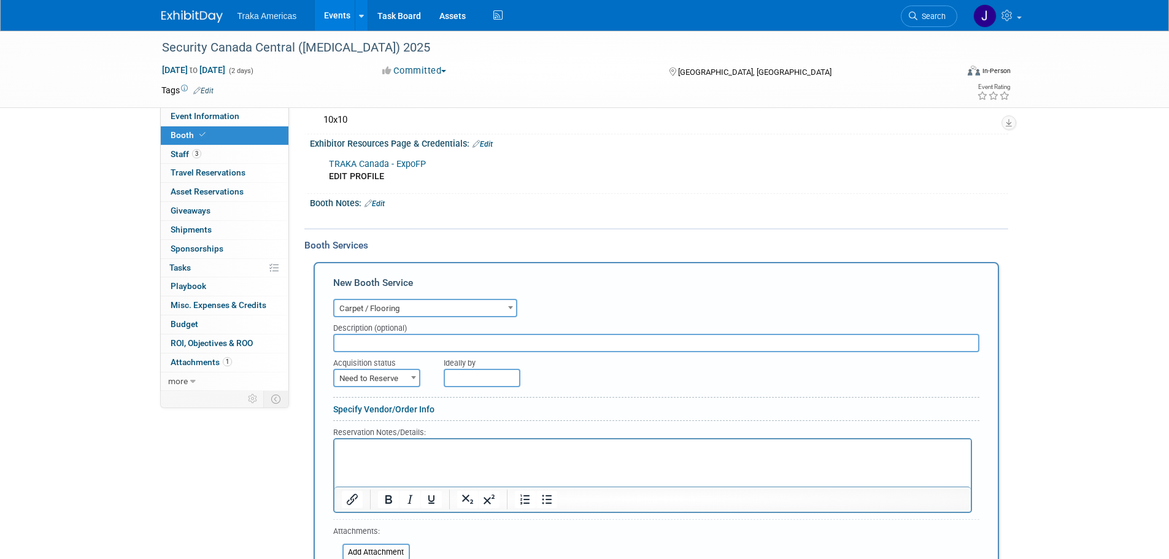
scroll to position [123, 0]
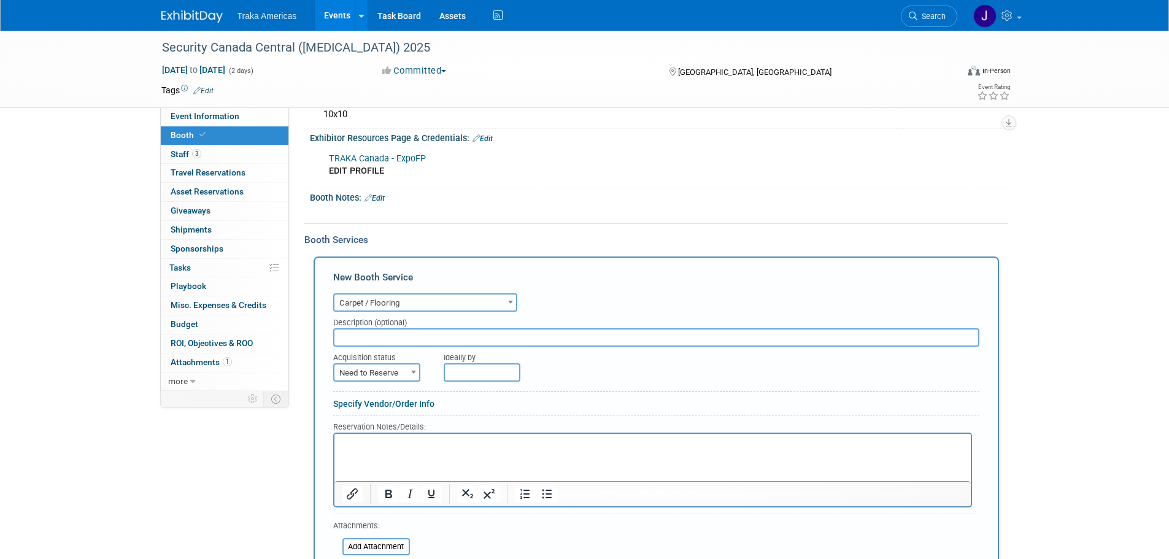
click at [408, 367] on span at bounding box center [414, 372] width 12 height 16
select select "2"
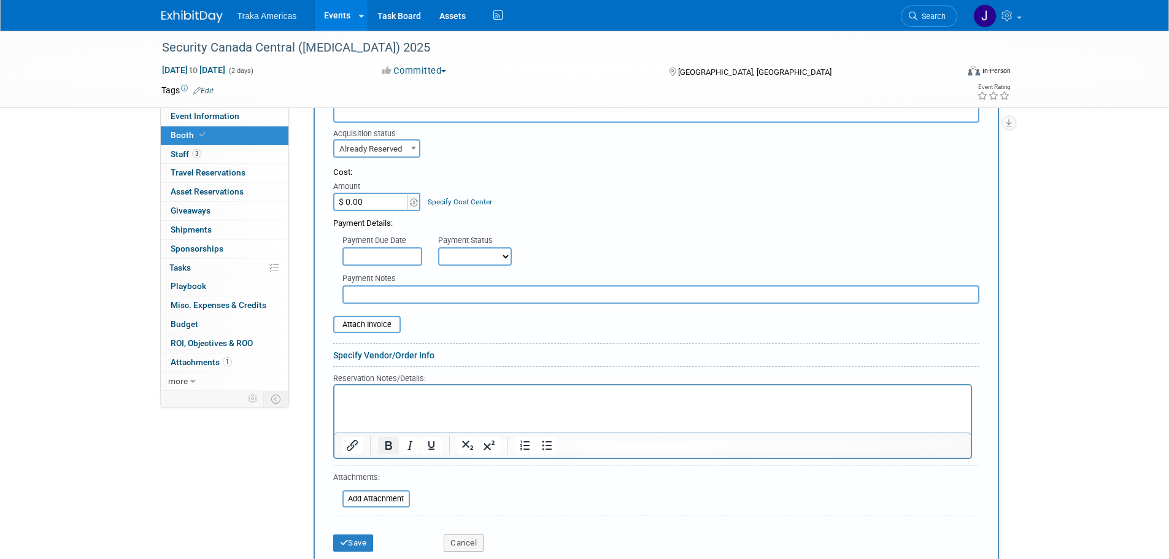
scroll to position [368, 0]
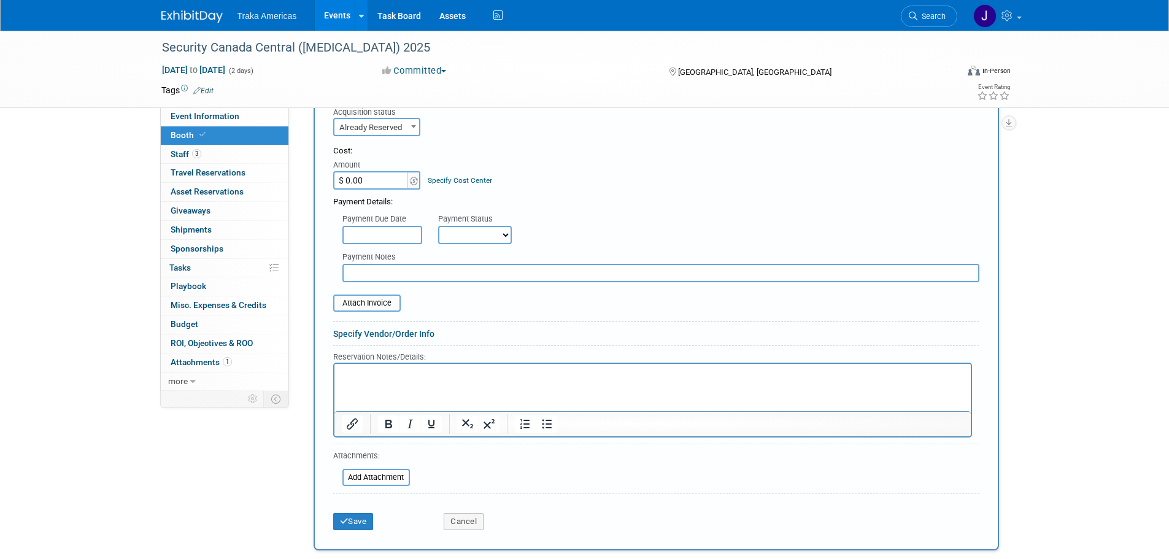
drag, startPoint x: 398, startPoint y: 393, endPoint x: 386, endPoint y: 389, distance: 13.0
click at [395, 381] on html at bounding box center [652, 372] width 637 height 17
click at [363, 528] on button "Save" at bounding box center [353, 521] width 41 height 17
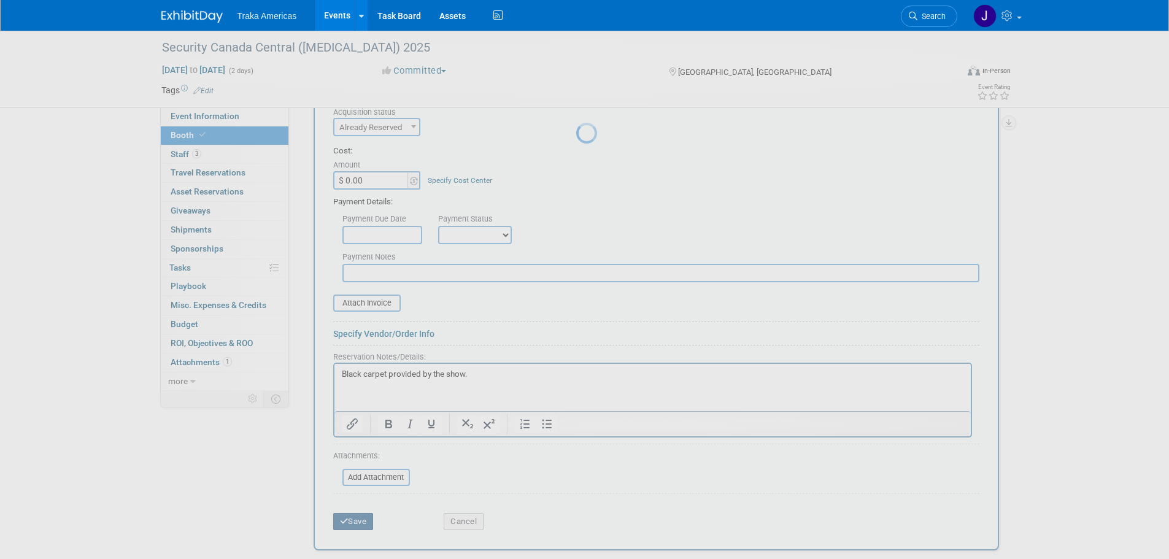
scroll to position [63, 0]
